Goal: Task Accomplishment & Management: Use online tool/utility

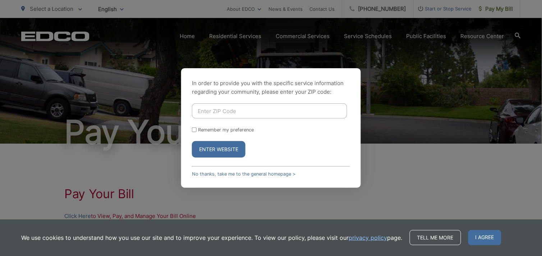
click at [211, 110] on input "Enter ZIP Code" at bounding box center [269, 111] width 155 height 15
type input "92078"
click at [227, 157] on button "Enter Website" at bounding box center [219, 149] width 54 height 17
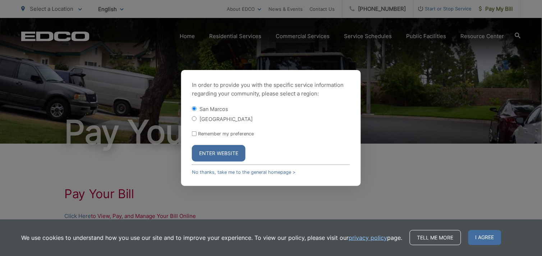
click at [227, 153] on button "Enter Website" at bounding box center [219, 153] width 54 height 17
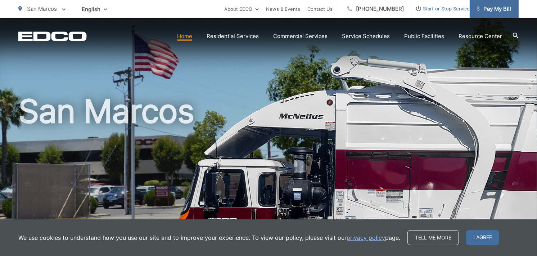
click at [502, 5] on span "Pay My Bill" at bounding box center [493, 9] width 34 height 9
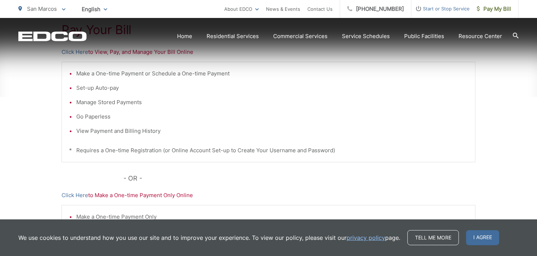
scroll to position [165, 0]
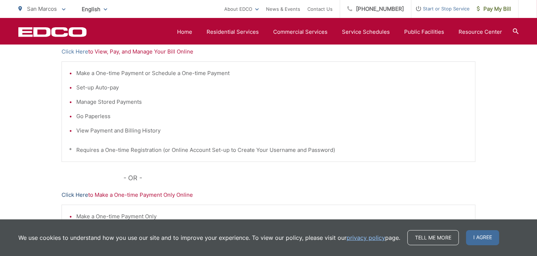
click at [73, 193] on link "Click Here" at bounding box center [74, 195] width 27 height 9
